Goal: Task Accomplishment & Management: Complete application form

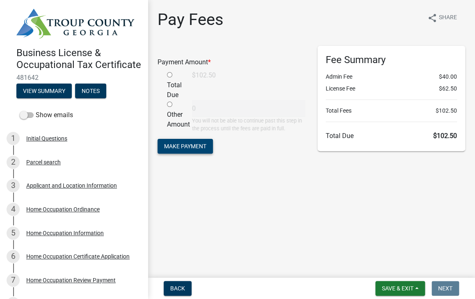
click at [182, 149] on span "Make Payment" at bounding box center [185, 146] width 42 height 7
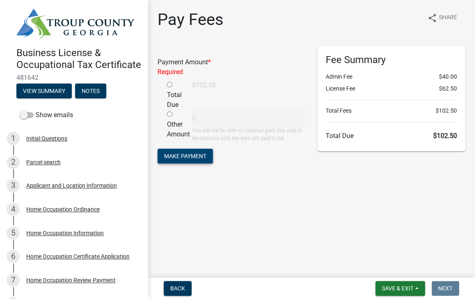
click at [178, 156] on span "Make Payment" at bounding box center [185, 156] width 42 height 7
click at [169, 86] on input "radio" at bounding box center [169, 84] width 5 height 5
radio input "true"
type input "102.5"
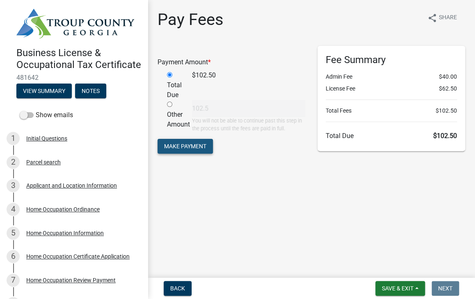
click at [190, 146] on span "Make Payment" at bounding box center [185, 146] width 42 height 7
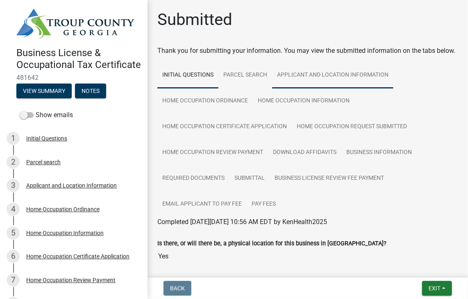
click at [302, 82] on link "Applicant and Location Information" at bounding box center [332, 75] width 121 height 26
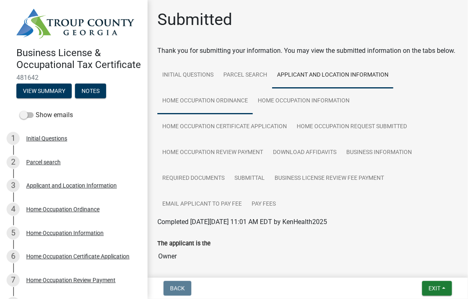
click at [165, 111] on link "Home Occupation Ordinance" at bounding box center [204, 101] width 95 height 26
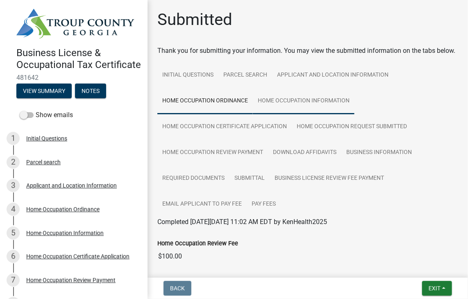
click at [271, 111] on link "Home Occupation Information" at bounding box center [304, 101] width 102 height 26
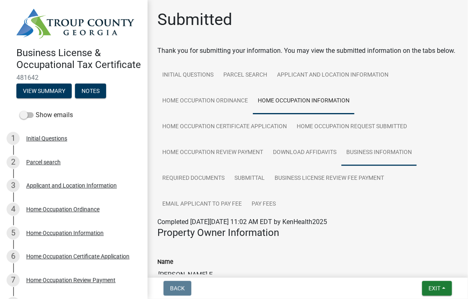
click at [372, 158] on link "Business Information" at bounding box center [378, 153] width 75 height 26
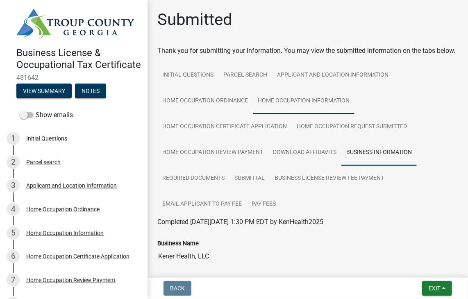
click at [272, 107] on link "Home Occupation Information" at bounding box center [304, 101] width 102 height 26
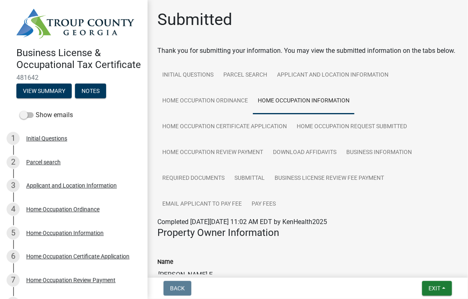
click at [282, 110] on link "Home Occupation Information" at bounding box center [304, 101] width 102 height 26
click at [83, 98] on button "Notes" at bounding box center [90, 91] width 31 height 15
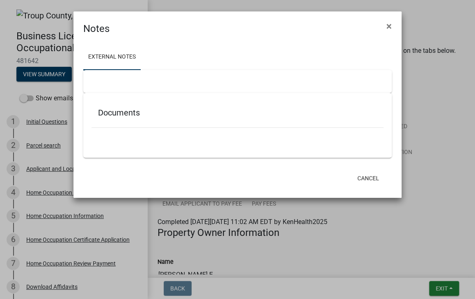
click at [96, 116] on div "Documents" at bounding box center [237, 114] width 292 height 27
click at [93, 62] on link "External Notes" at bounding box center [111, 57] width 57 height 26
click at [21, 91] on ngb-modal-window "Notes × External Notes Documents Cancel" at bounding box center [237, 149] width 475 height 299
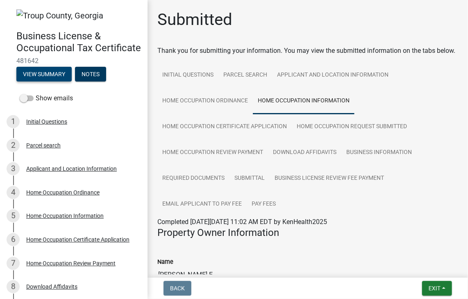
click at [31, 82] on button "View Summary" at bounding box center [43, 74] width 55 height 15
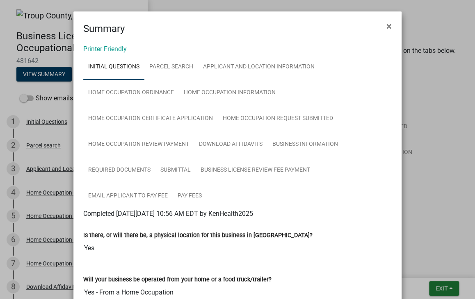
click at [5, 82] on ngb-modal-window "Summary × Printer Friendly Initial Questions Parcel search Applicant and Locati…" at bounding box center [237, 149] width 475 height 299
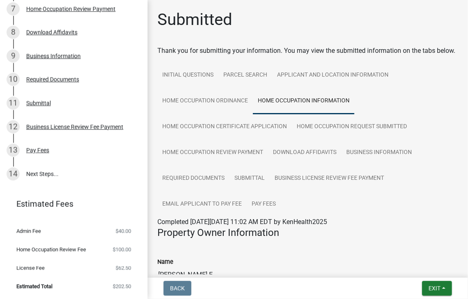
scroll to position [266, 0]
click at [38, 177] on link "14 Next Steps..." at bounding box center [74, 174] width 148 height 24
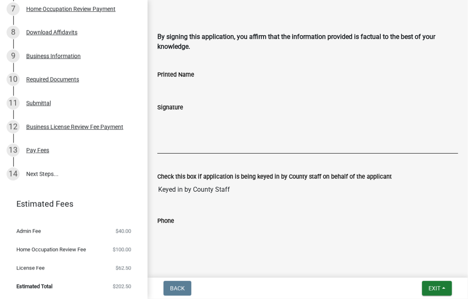
scroll to position [1850, 0]
